Goal: Information Seeking & Learning: Learn about a topic

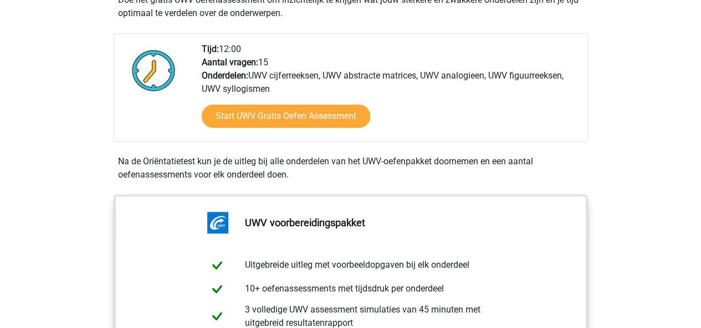
scroll to position [362, 0]
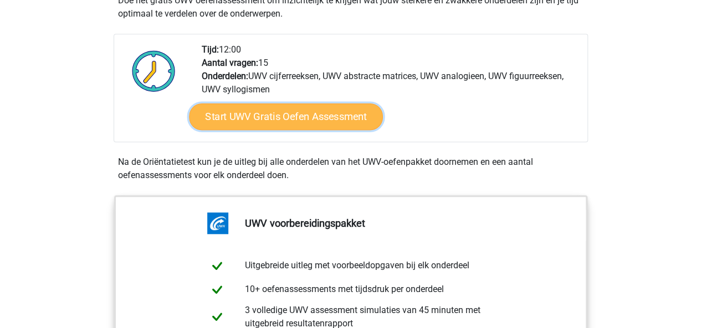
click at [335, 124] on link "Start UWV Gratis Oefen Assessment" at bounding box center [286, 117] width 194 height 27
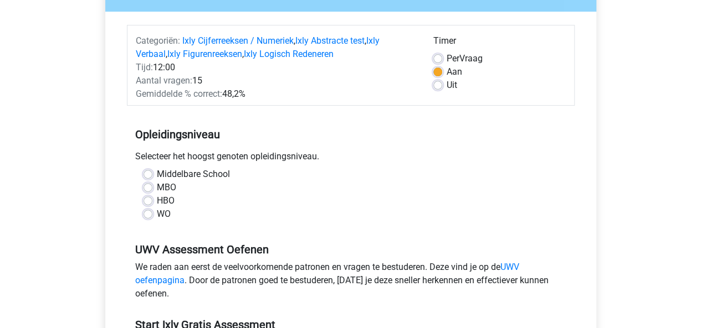
scroll to position [120, 0]
click at [157, 173] on label "Middelbare School" at bounding box center [193, 173] width 73 height 13
click at [147, 173] on input "Middelbare School" at bounding box center [147, 172] width 9 height 11
radio input "true"
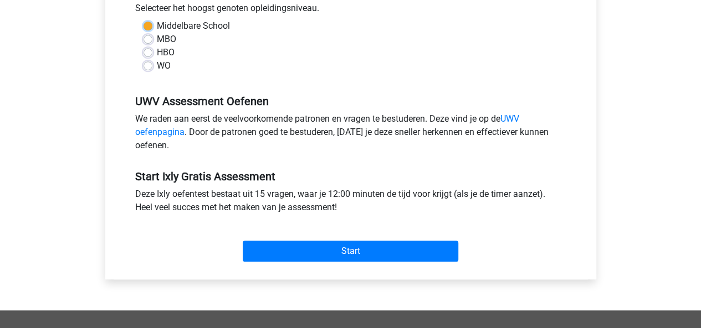
scroll to position [267, 0]
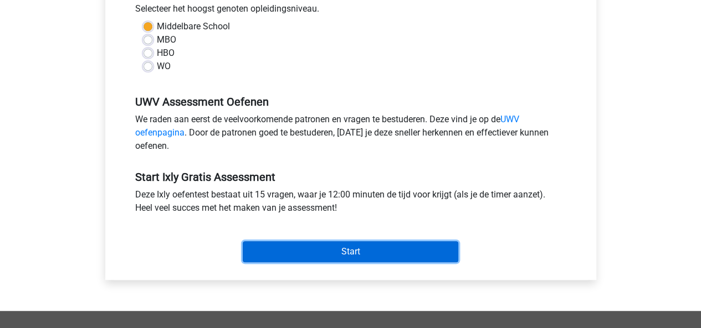
click at [414, 254] on input "Start" at bounding box center [350, 251] width 215 height 21
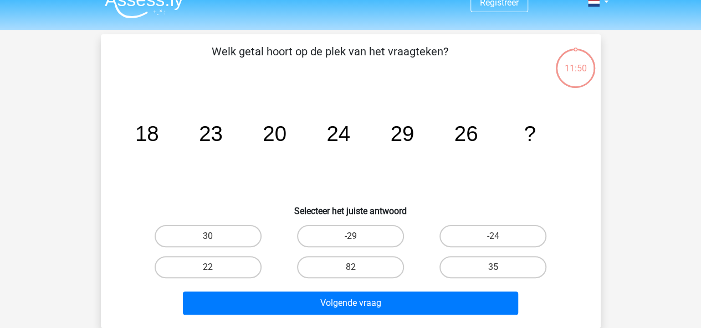
scroll to position [18, 0]
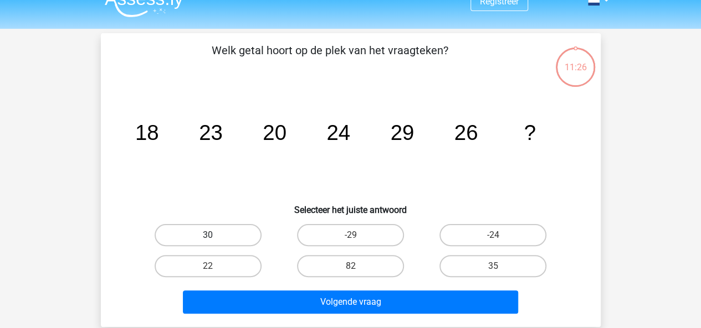
click at [223, 235] on label "30" at bounding box center [208, 235] width 107 height 22
click at [215, 235] on input "30" at bounding box center [211, 238] width 7 height 7
radio input "true"
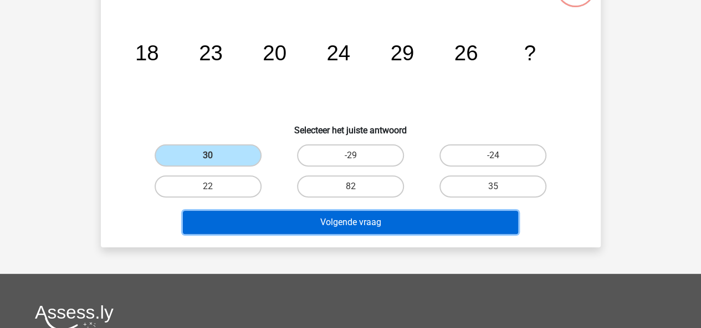
click at [438, 217] on button "Volgende vraag" at bounding box center [350, 222] width 335 height 23
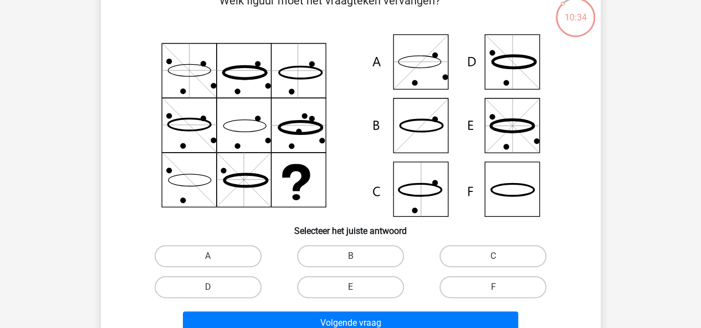
scroll to position [69, 0]
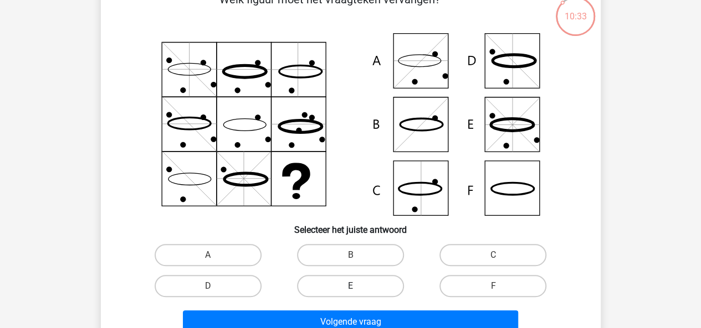
click at [346, 289] on label "E" at bounding box center [350, 286] width 107 height 22
click at [350, 289] on input "E" at bounding box center [353, 289] width 7 height 7
radio input "true"
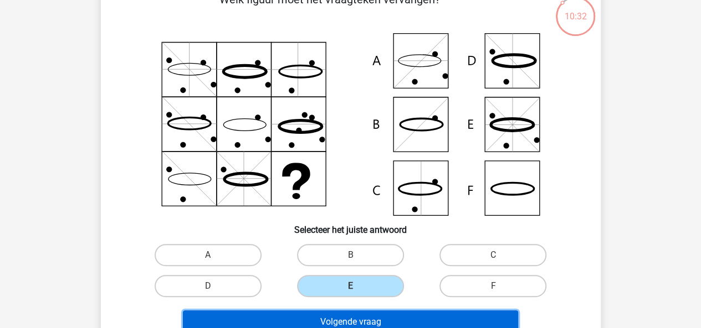
click at [356, 325] on button "Volgende vraag" at bounding box center [350, 322] width 335 height 23
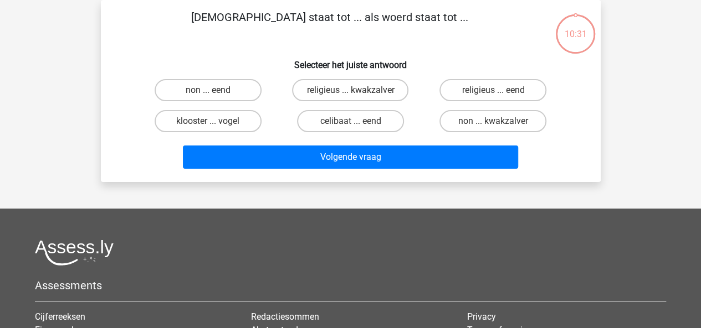
scroll to position [0, 0]
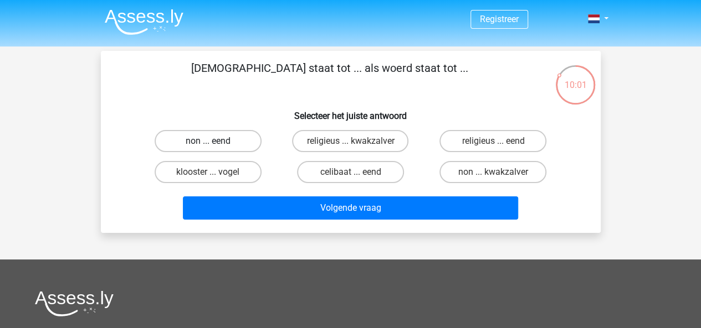
click at [236, 135] on label "non ... eend" at bounding box center [208, 141] width 107 height 22
click at [215, 141] on input "non ... eend" at bounding box center [211, 144] width 7 height 7
radio input "true"
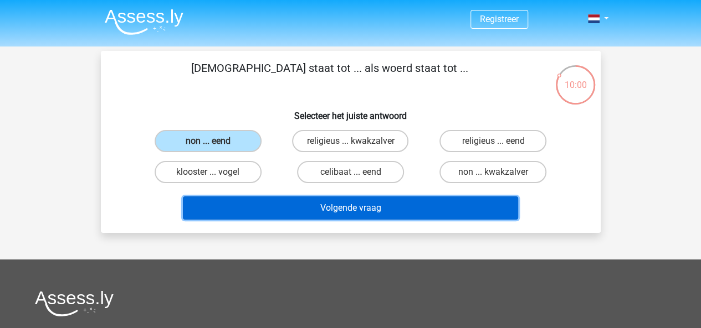
click at [356, 212] on button "Volgende vraag" at bounding box center [350, 208] width 335 height 23
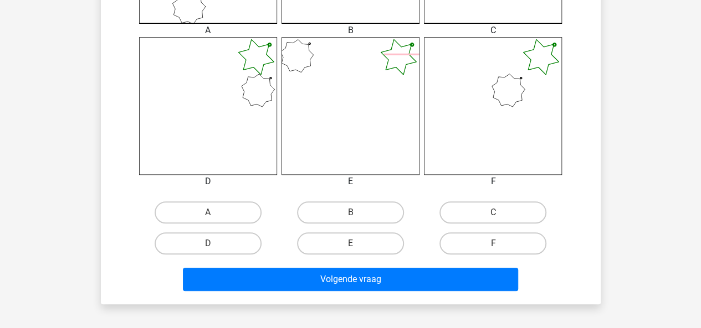
scroll to position [429, 0]
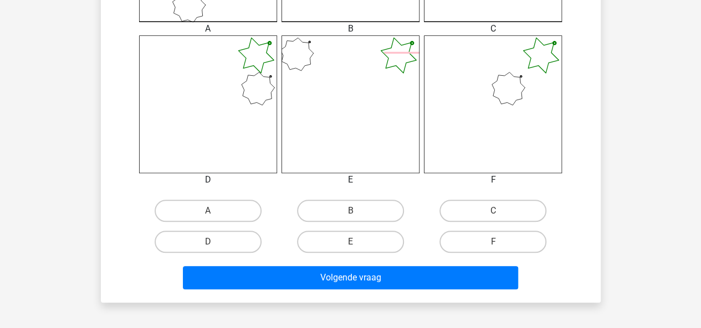
click at [500, 242] on input "F" at bounding box center [496, 245] width 7 height 7
radio input "true"
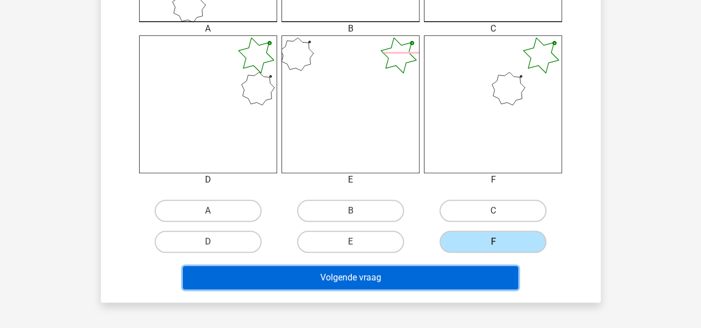
click at [461, 275] on button "Volgende vraag" at bounding box center [350, 277] width 335 height 23
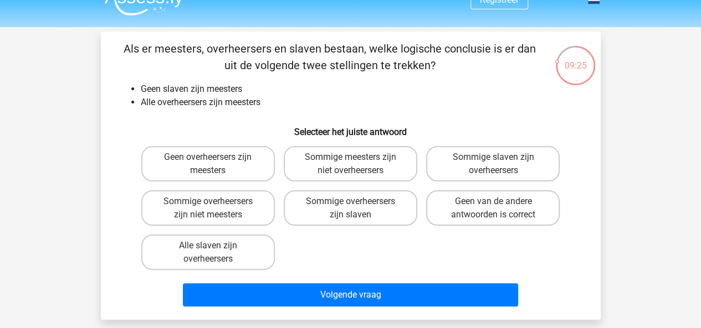
scroll to position [20, 0]
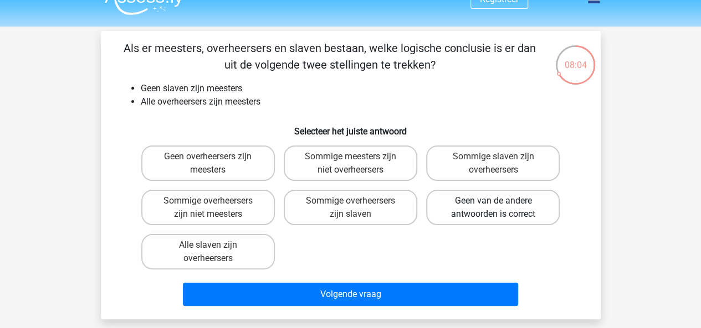
click at [511, 205] on label "Geen van de andere antwoorden is correct" at bounding box center [492, 207] width 133 height 35
click at [500, 205] on input "Geen van de andere antwoorden is correct" at bounding box center [496, 204] width 7 height 7
radio input "true"
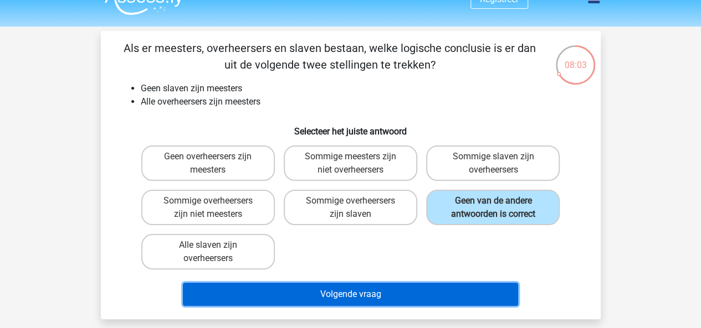
click at [445, 290] on button "Volgende vraag" at bounding box center [350, 294] width 335 height 23
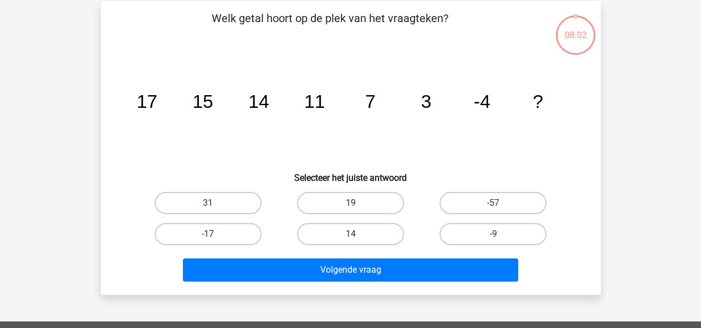
scroll to position [51, 0]
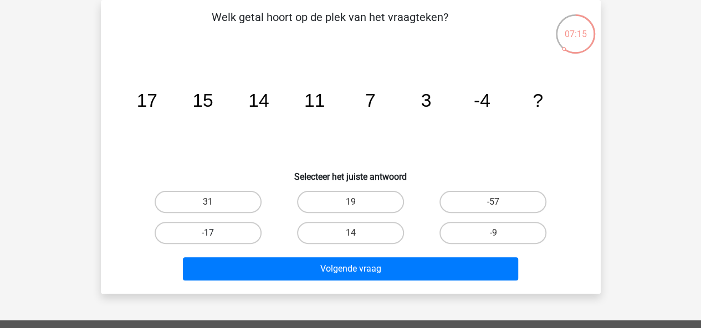
click at [227, 230] on label "-17" at bounding box center [208, 233] width 107 height 22
click at [215, 233] on input "-17" at bounding box center [211, 236] width 7 height 7
radio input "true"
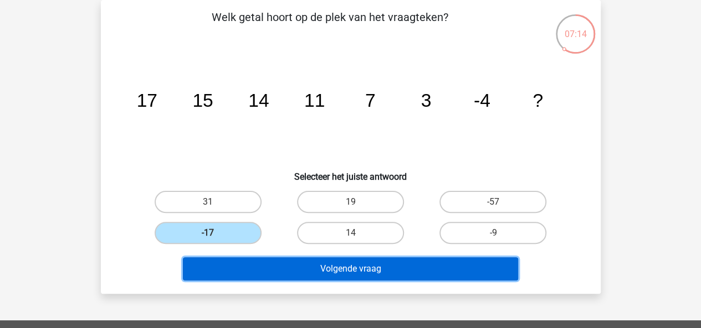
click at [287, 274] on button "Volgende vraag" at bounding box center [350, 269] width 335 height 23
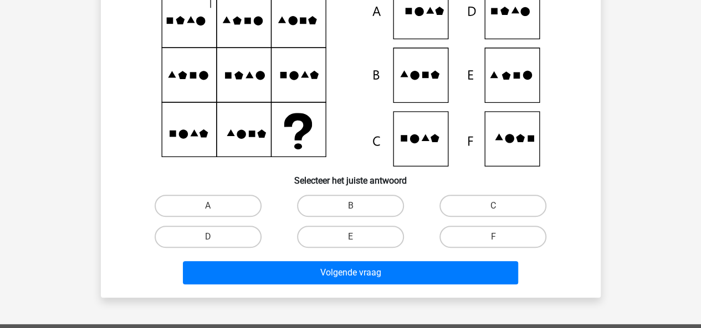
scroll to position [121, 0]
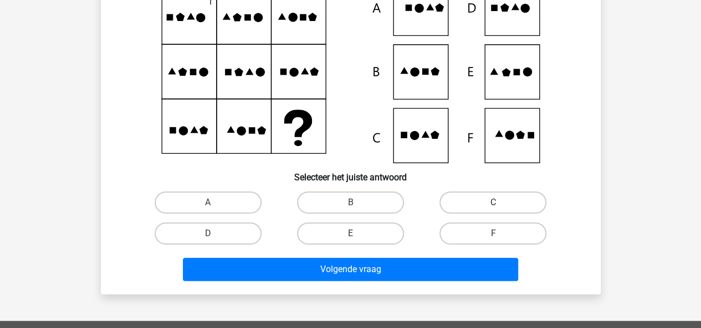
click at [504, 202] on label "C" at bounding box center [492, 203] width 107 height 22
click at [500, 203] on input "C" at bounding box center [496, 206] width 7 height 7
radio input "true"
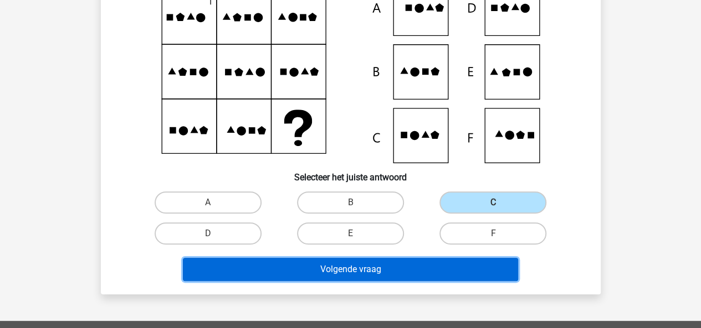
click at [450, 262] on button "Volgende vraag" at bounding box center [350, 269] width 335 height 23
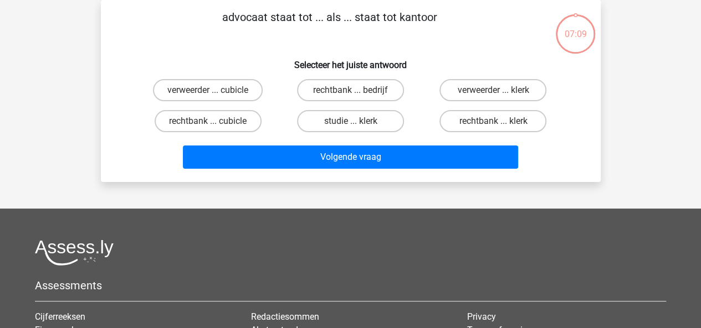
scroll to position [0, 0]
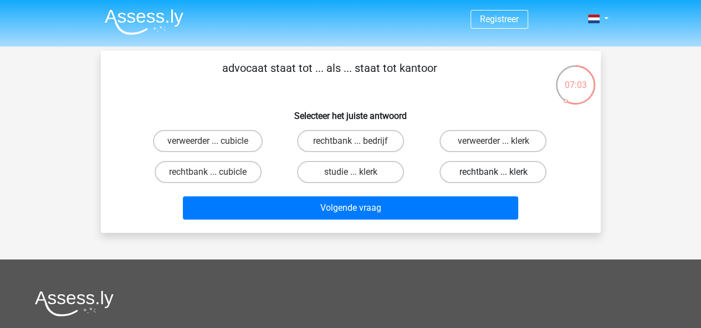
click at [504, 171] on label "rechtbank ... klerk" at bounding box center [492, 172] width 107 height 22
click at [500, 172] on input "rechtbank ... klerk" at bounding box center [496, 175] width 7 height 7
radio input "true"
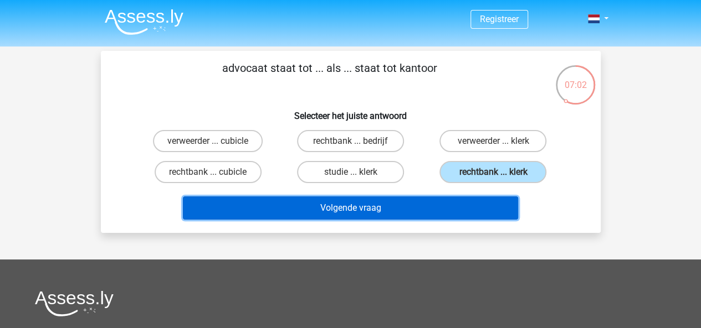
click at [446, 205] on button "Volgende vraag" at bounding box center [350, 208] width 335 height 23
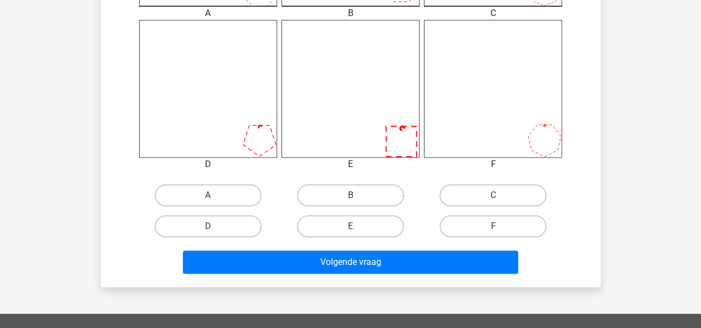
scroll to position [486, 0]
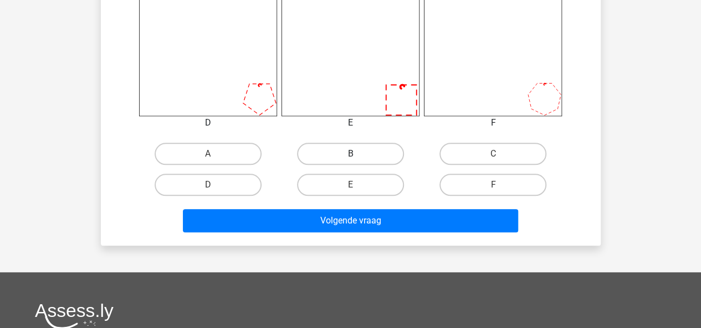
click at [339, 153] on label "B" at bounding box center [350, 154] width 107 height 22
click at [350, 154] on input "B" at bounding box center [353, 157] width 7 height 7
radio input "true"
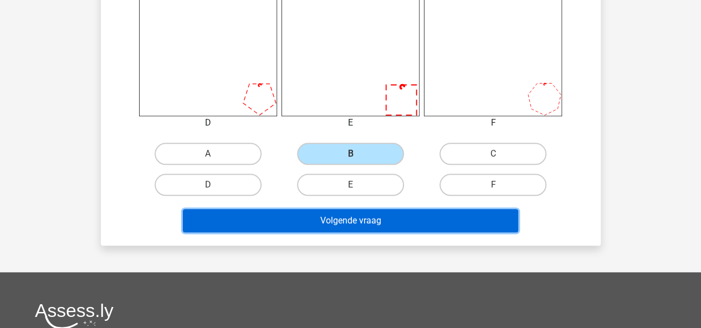
click at [354, 224] on button "Volgende vraag" at bounding box center [350, 220] width 335 height 23
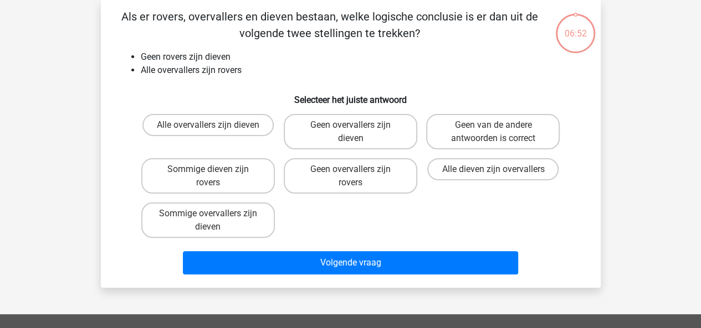
scroll to position [51, 0]
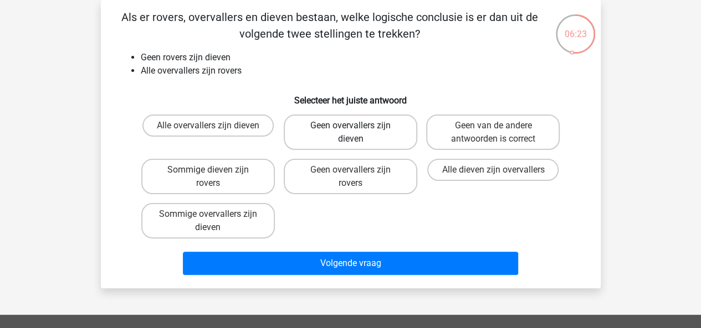
click at [357, 134] on label "Geen overvallers zijn dieven" at bounding box center [350, 132] width 133 height 35
click at [357, 133] on input "Geen overvallers zijn dieven" at bounding box center [353, 129] width 7 height 7
radio input "true"
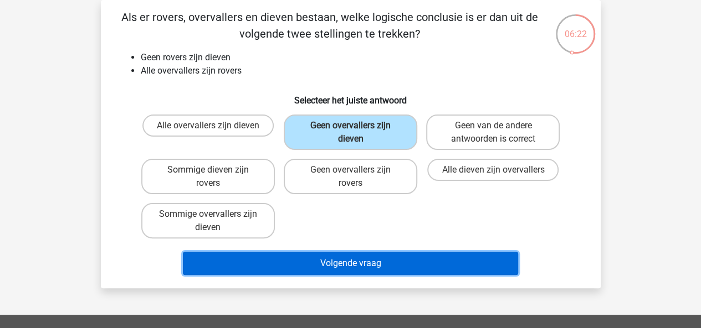
click at [371, 255] on button "Volgende vraag" at bounding box center [350, 263] width 335 height 23
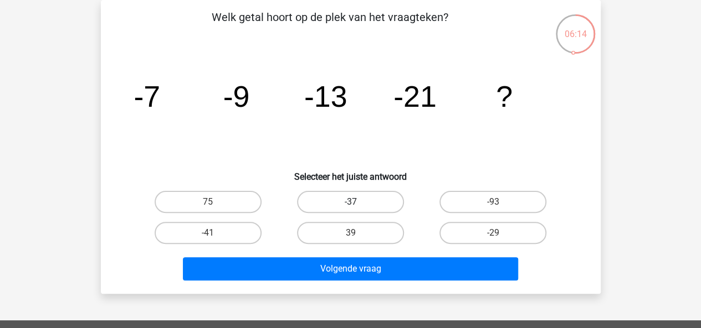
click at [363, 207] on label "-37" at bounding box center [350, 202] width 107 height 22
click at [357, 207] on input "-37" at bounding box center [353, 205] width 7 height 7
radio input "true"
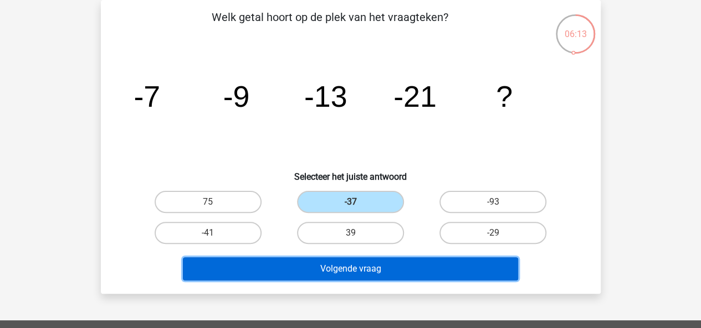
click at [366, 269] on button "Volgende vraag" at bounding box center [350, 269] width 335 height 23
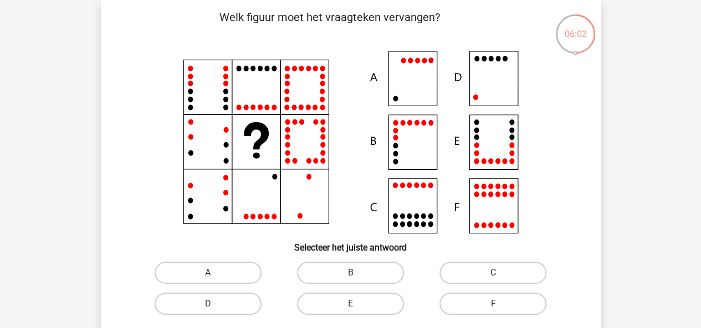
drag, startPoint x: 641, startPoint y: 174, endPoint x: 622, endPoint y: 184, distance: 21.3
click at [622, 184] on div "Registreer" at bounding box center [350, 316] width 701 height 735
click at [369, 302] on label "E" at bounding box center [350, 304] width 107 height 22
click at [357, 304] on input "E" at bounding box center [353, 307] width 7 height 7
radio input "true"
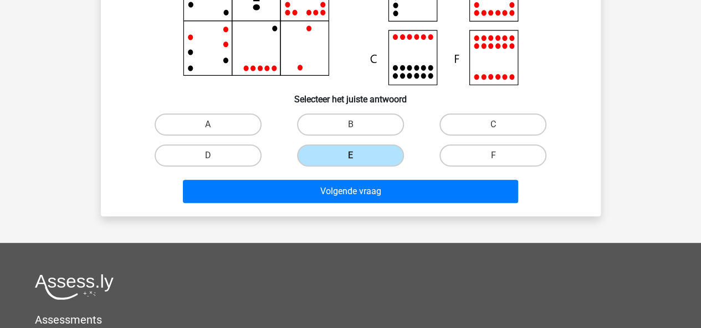
scroll to position [201, 0]
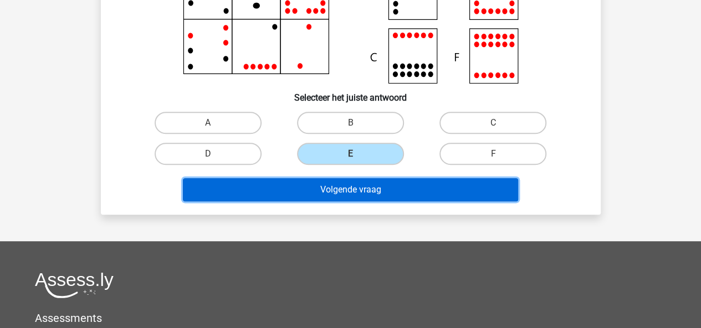
click at [381, 181] on button "Volgende vraag" at bounding box center [350, 189] width 335 height 23
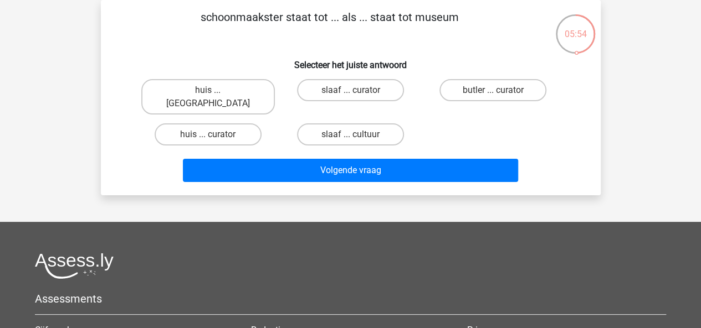
scroll to position [0, 0]
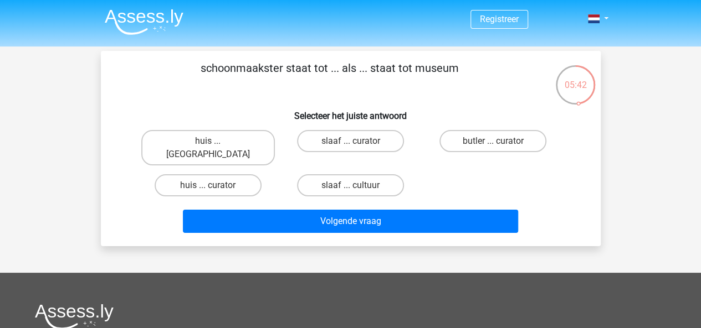
click at [629, 211] on div "Registreer" at bounding box center [350, 282] width 701 height 565
click at [366, 142] on label "slaaf ... curator" at bounding box center [350, 141] width 107 height 22
click at [357, 142] on input "slaaf ... curator" at bounding box center [353, 144] width 7 height 7
radio input "true"
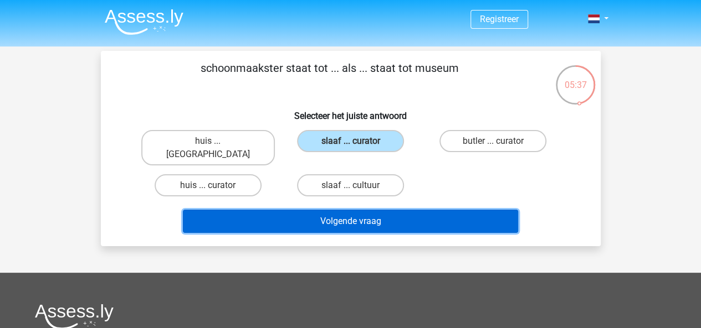
click at [363, 213] on button "Volgende vraag" at bounding box center [350, 221] width 335 height 23
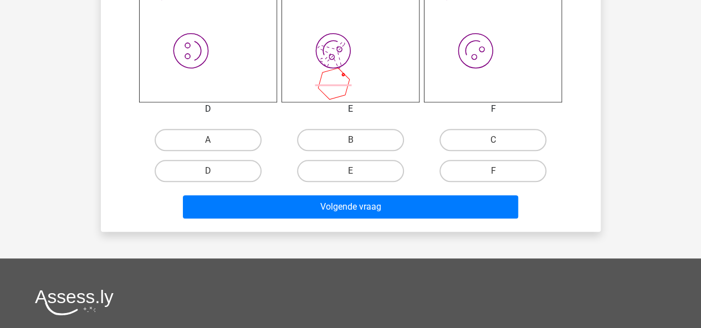
scroll to position [500, 0]
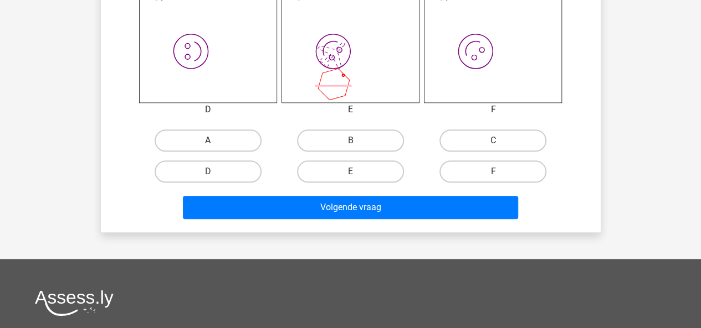
click at [222, 142] on label "A" at bounding box center [208, 141] width 107 height 22
click at [215, 142] on input "A" at bounding box center [211, 144] width 7 height 7
radio input "true"
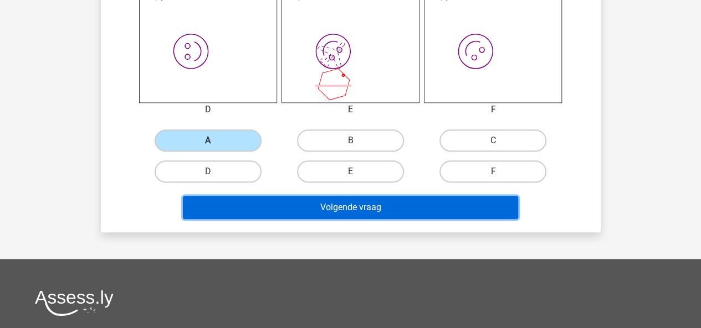
click at [298, 208] on button "Volgende vraag" at bounding box center [350, 207] width 335 height 23
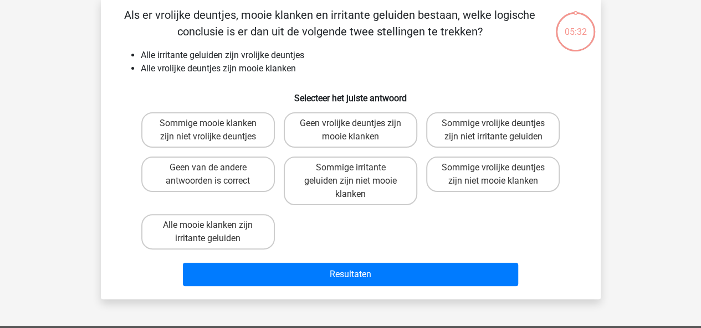
scroll to position [51, 0]
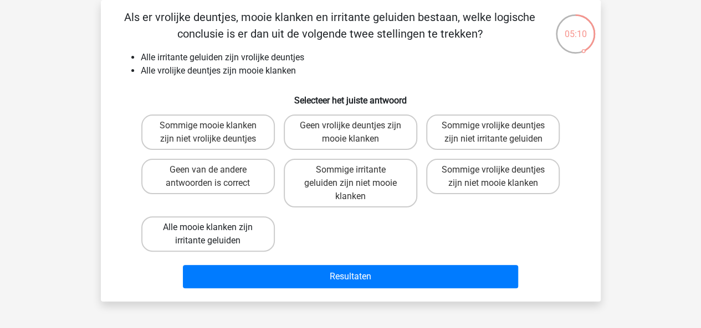
click at [243, 229] on label "Alle mooie klanken zijn irritante geluiden" at bounding box center [207, 234] width 133 height 35
click at [215, 229] on input "Alle mooie klanken zijn irritante geluiden" at bounding box center [211, 231] width 7 height 7
radio input "true"
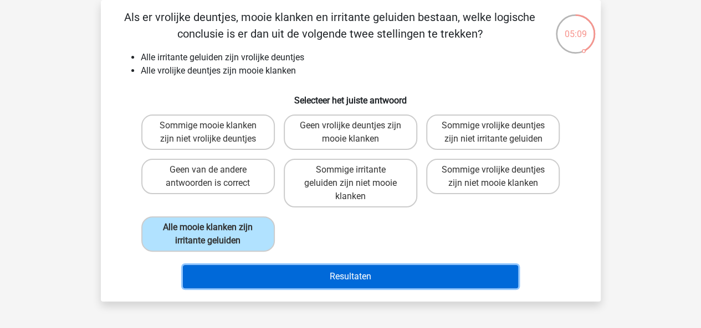
click at [333, 280] on button "Resultaten" at bounding box center [350, 276] width 335 height 23
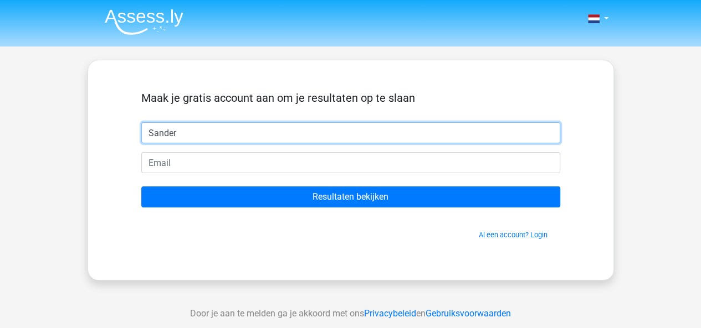
type input "Sander"
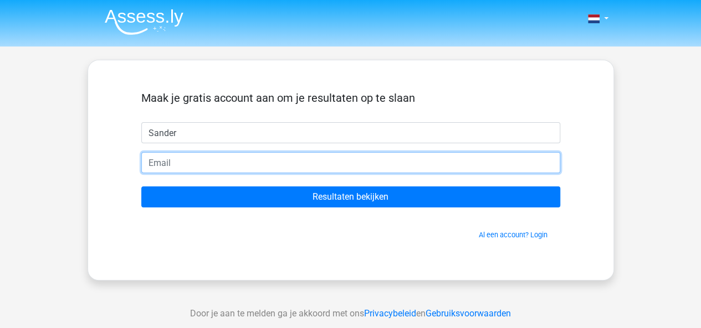
type input "S"
type input "sander.wolfs@ziggo.nl"
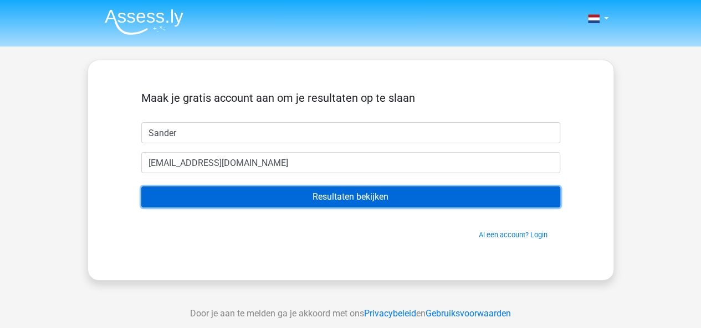
click at [280, 199] on input "Resultaten bekijken" at bounding box center [350, 197] width 419 height 21
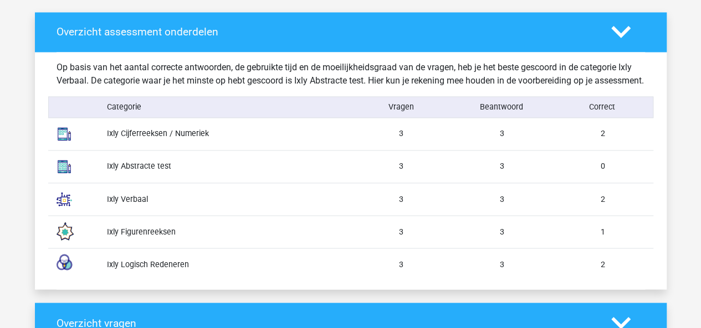
scroll to position [860, 0]
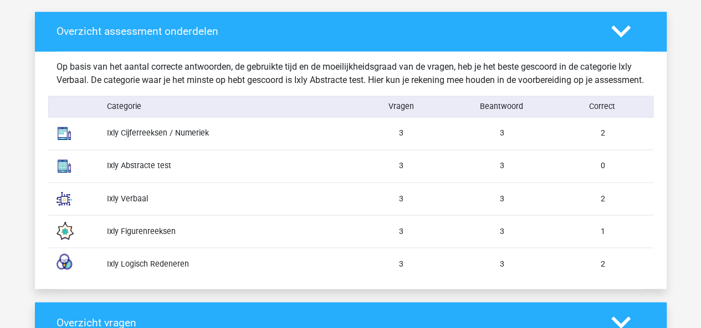
click at [142, 172] on div "Ixly Abstracte test" at bounding box center [225, 166] width 252 height 12
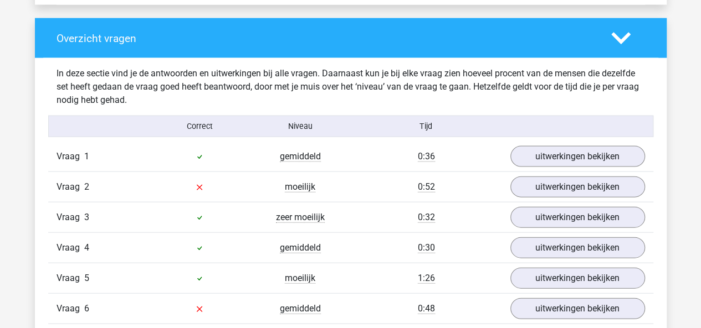
scroll to position [1152, 0]
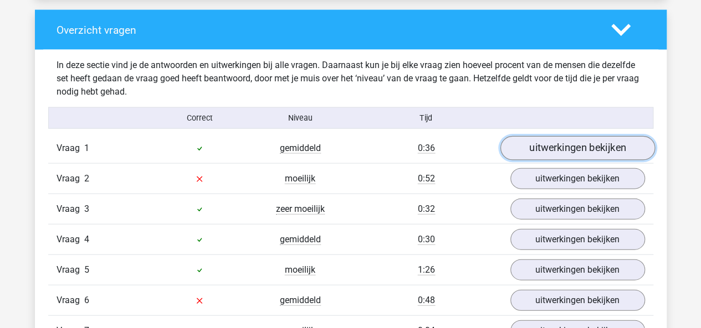
click at [574, 161] on link "uitwerkingen bekijken" at bounding box center [577, 149] width 155 height 24
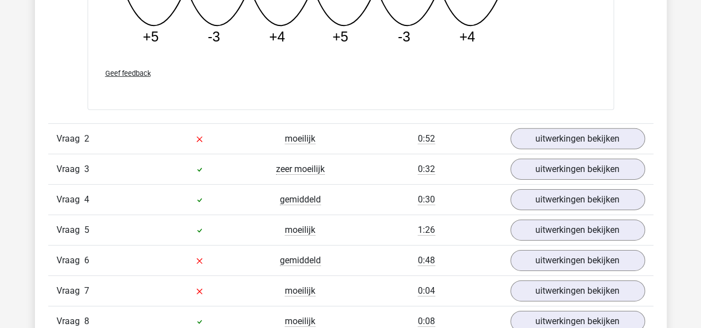
scroll to position [1677, 0]
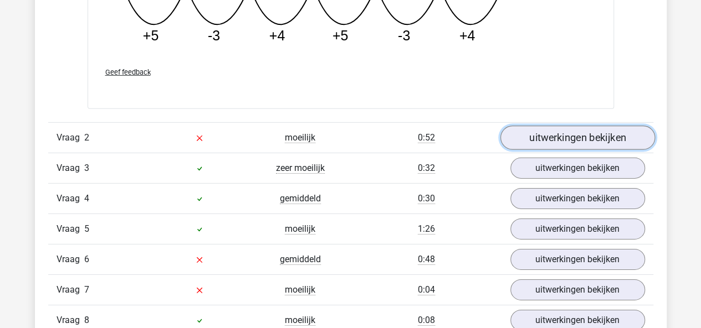
click at [556, 146] on link "uitwerkingen bekijken" at bounding box center [577, 138] width 155 height 24
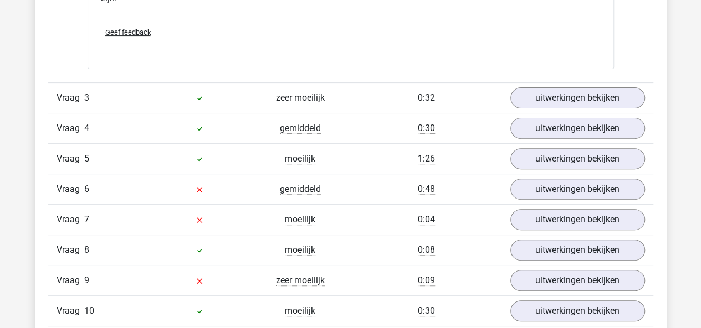
scroll to position [2245, 0]
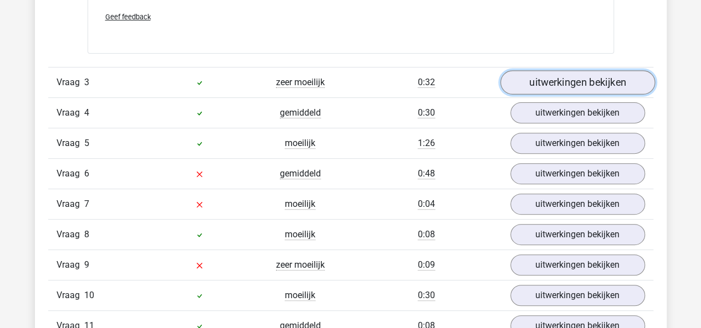
click at [548, 89] on link "uitwerkingen bekijken" at bounding box center [577, 83] width 155 height 24
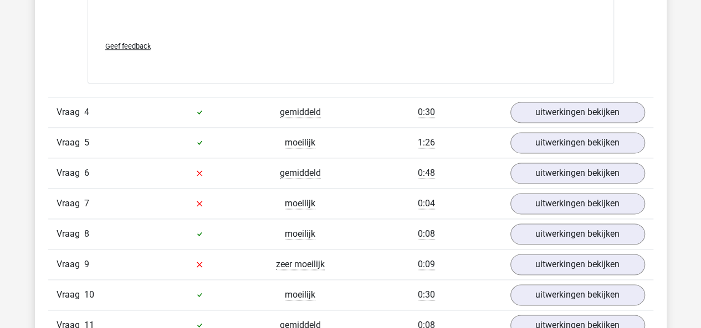
scroll to position [2798, 0]
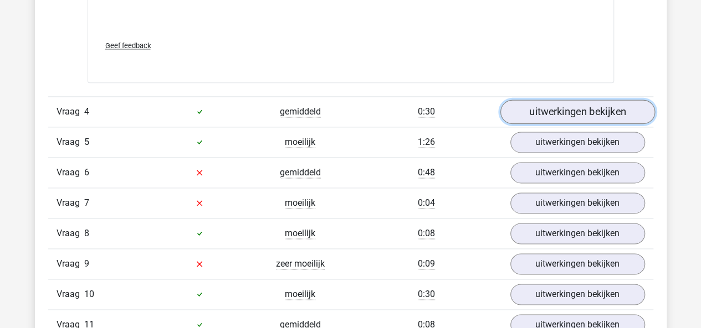
click at [554, 117] on link "uitwerkingen bekijken" at bounding box center [577, 112] width 155 height 24
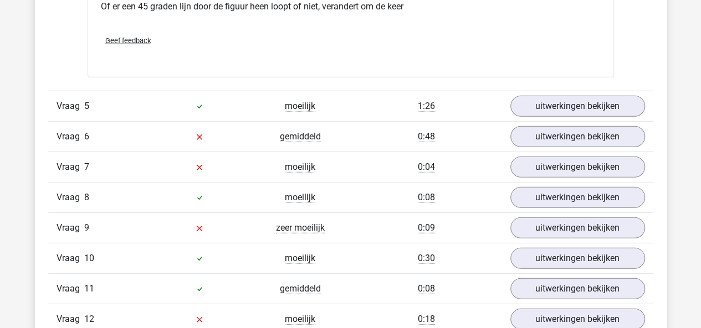
scroll to position [3619, 0]
click at [554, 117] on link "uitwerkingen bekijken" at bounding box center [577, 106] width 135 height 21
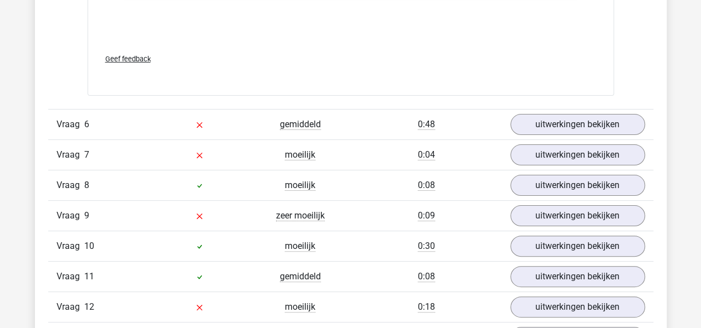
scroll to position [4232, 0]
click at [553, 128] on link "uitwerkingen bekijken" at bounding box center [577, 124] width 155 height 24
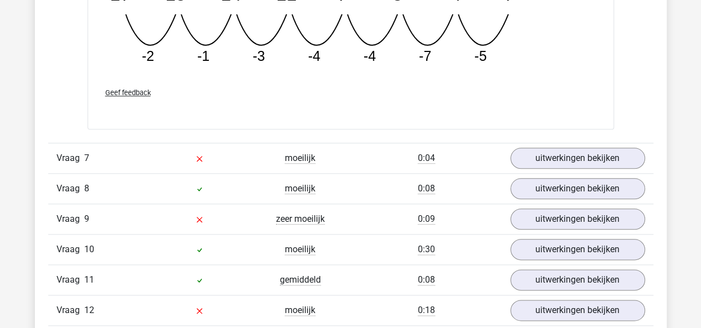
scroll to position [4740, 0]
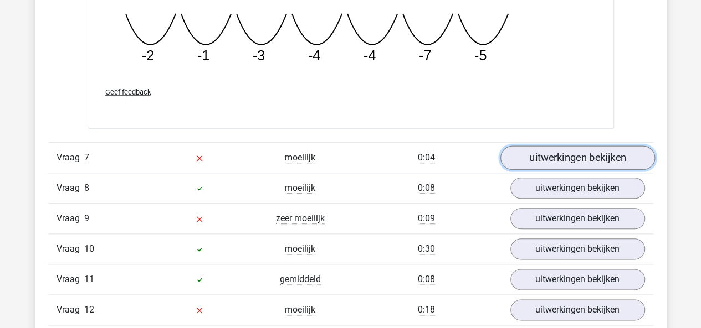
click at [574, 163] on link "uitwerkingen bekijken" at bounding box center [577, 158] width 155 height 24
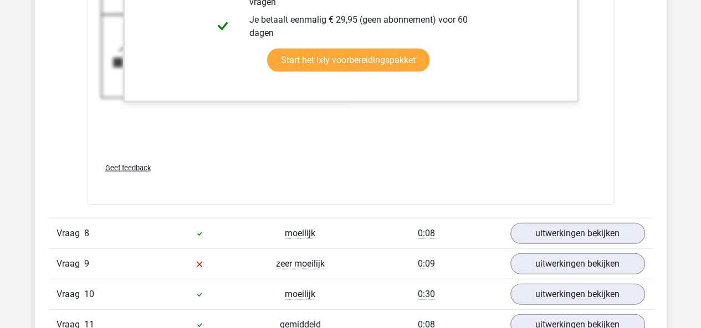
scroll to position [5485, 0]
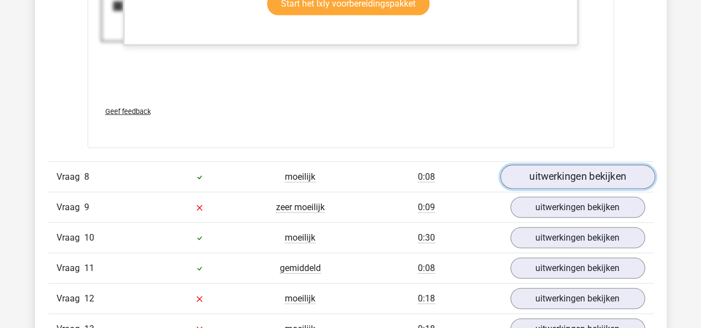
click at [567, 182] on link "uitwerkingen bekijken" at bounding box center [577, 177] width 155 height 24
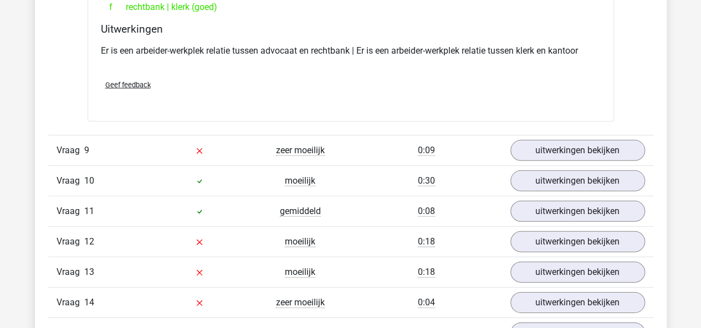
scroll to position [5794, 0]
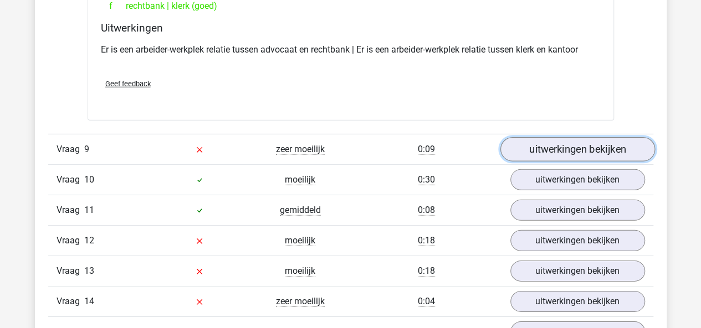
click at [560, 149] on link "uitwerkingen bekijken" at bounding box center [577, 149] width 155 height 24
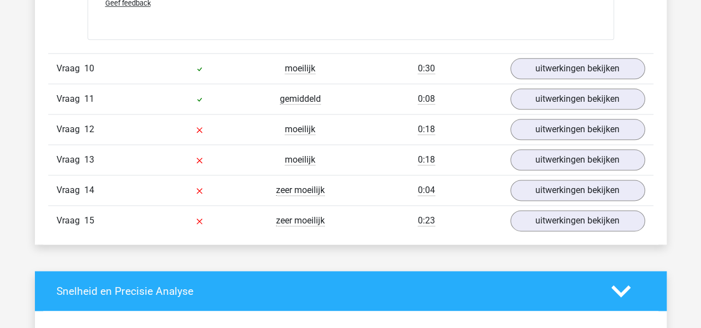
scroll to position [6921, 0]
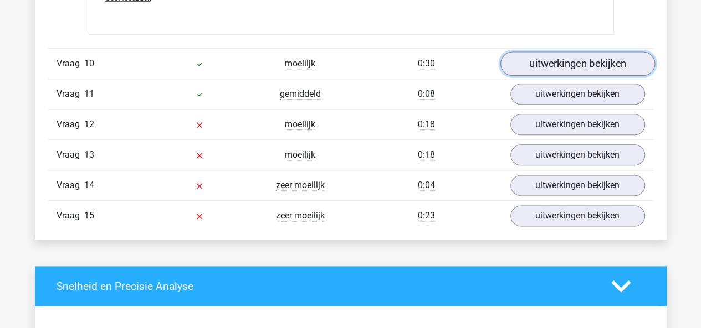
click at [547, 69] on link "uitwerkingen bekijken" at bounding box center [577, 64] width 155 height 24
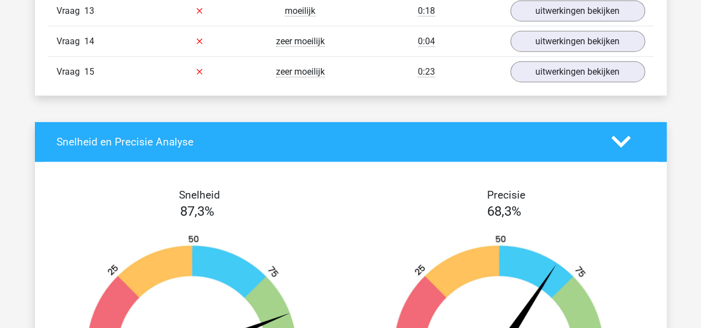
scroll to position [7557, 0]
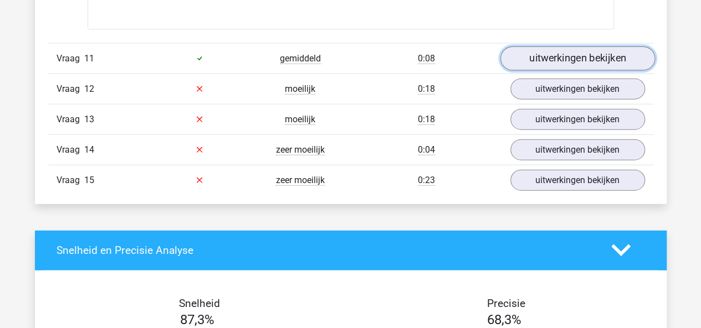
click at [547, 69] on link "uitwerkingen bekijken" at bounding box center [577, 59] width 155 height 24
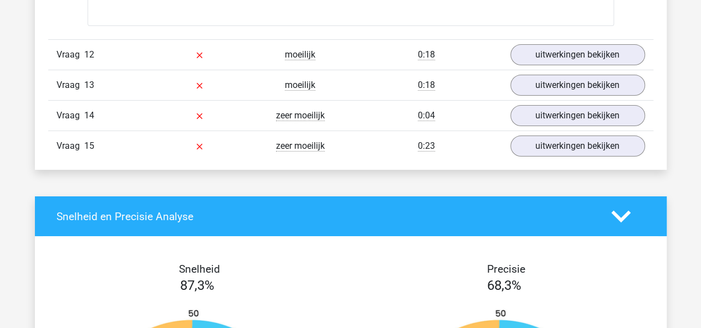
scroll to position [8266, 0]
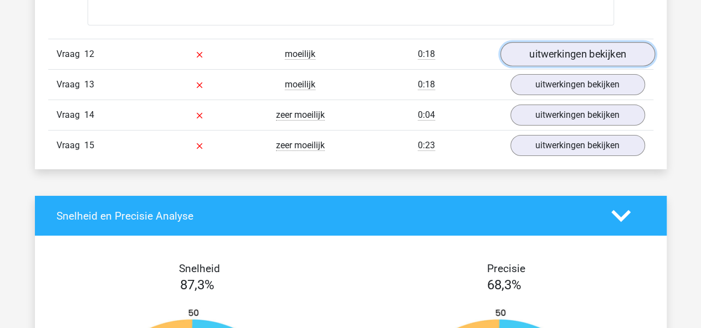
click at [551, 61] on link "uitwerkingen bekijken" at bounding box center [577, 55] width 155 height 24
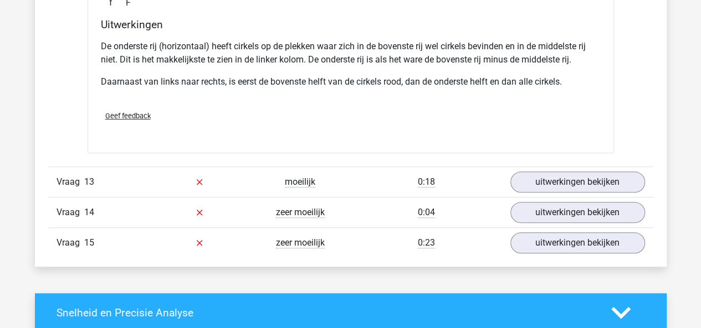
scroll to position [8639, 0]
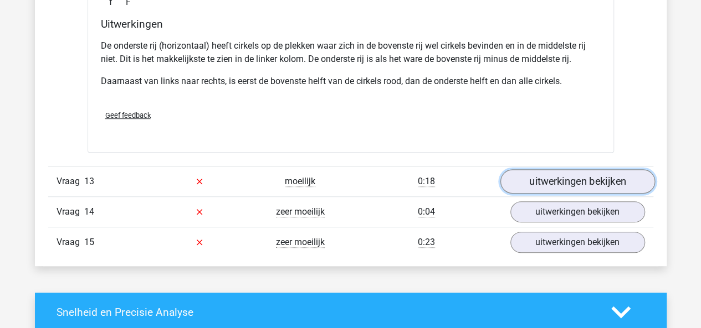
click at [558, 178] on link "uitwerkingen bekijken" at bounding box center [577, 181] width 155 height 24
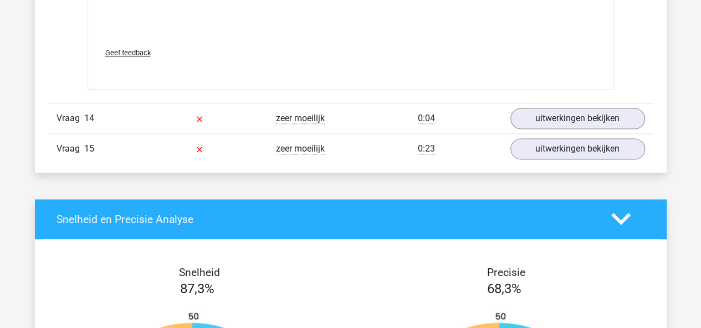
scroll to position [9270, 0]
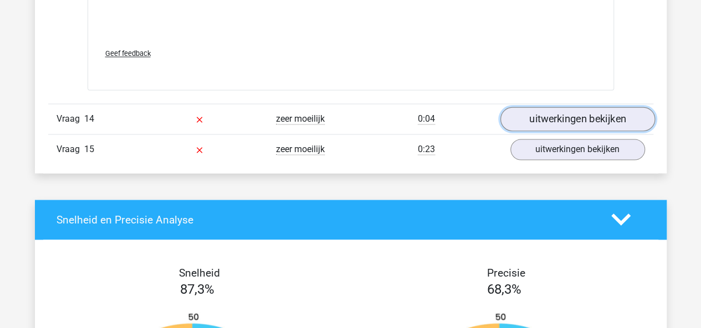
click at [560, 120] on link "uitwerkingen bekijken" at bounding box center [577, 119] width 155 height 24
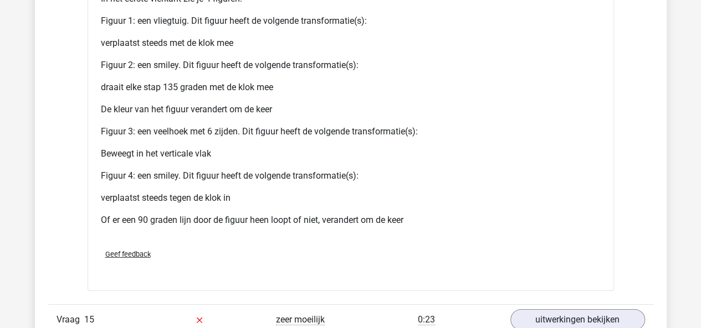
scroll to position [10255, 0]
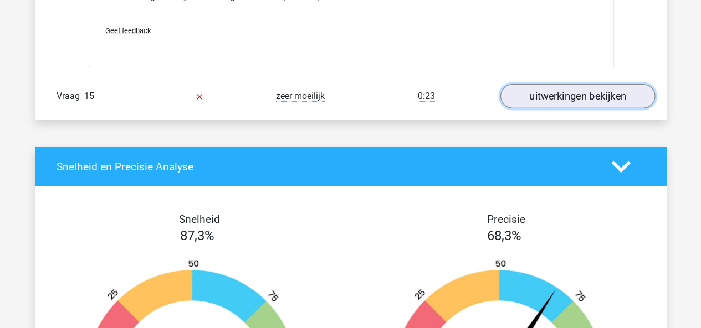
click at [561, 86] on link "uitwerkingen bekijken" at bounding box center [577, 96] width 155 height 24
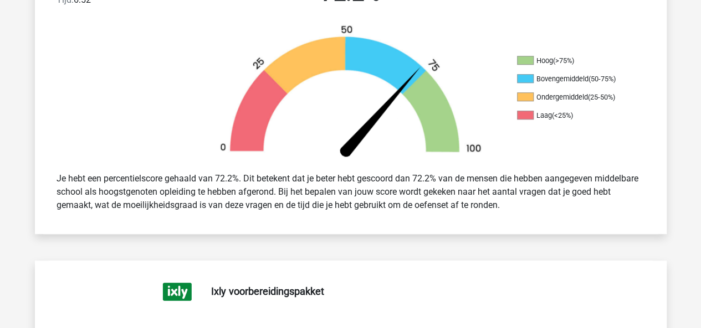
scroll to position [0, 0]
